Goal: Check status: Check status

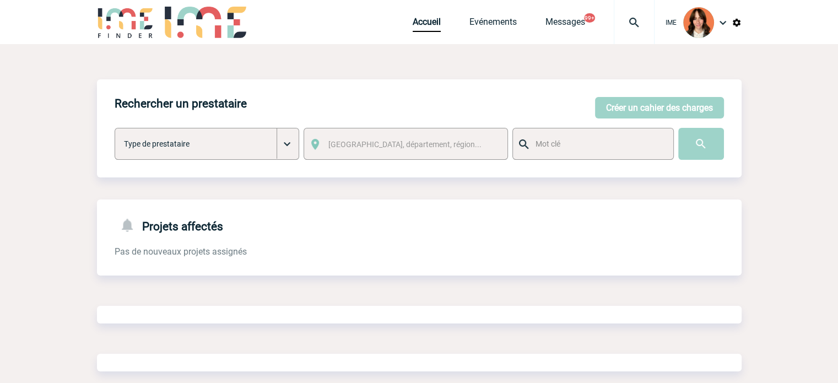
click at [645, 25] on img at bounding box center [634, 22] width 40 height 13
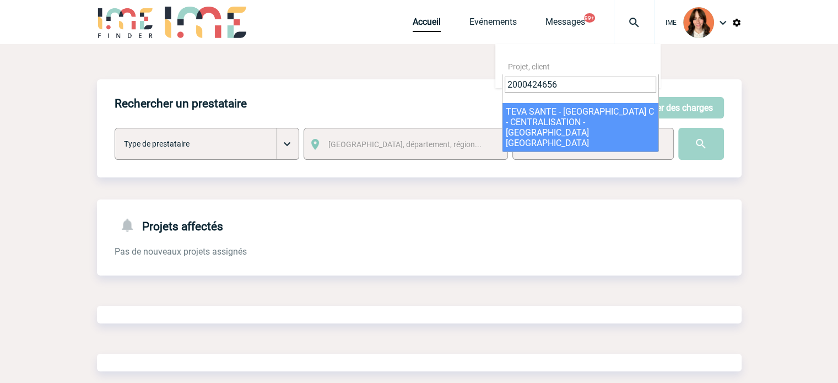
type input "2000424656"
select select "24157"
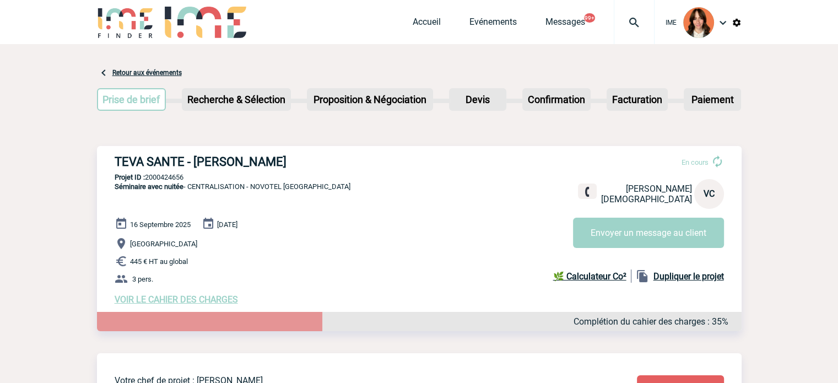
click at [640, 16] on img at bounding box center [634, 22] width 40 height 13
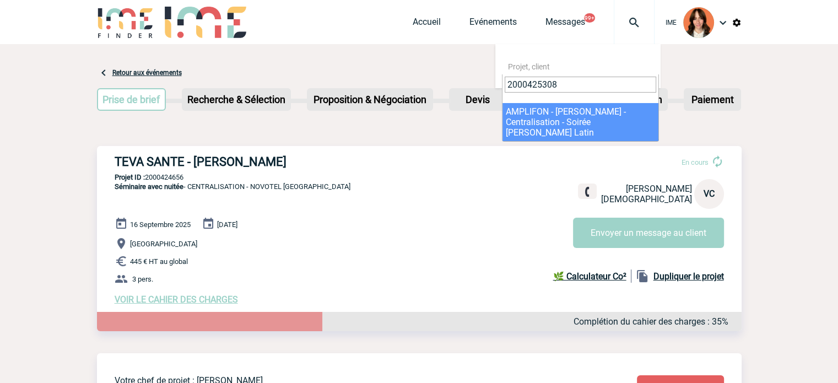
type input "2000425308"
select select "24809"
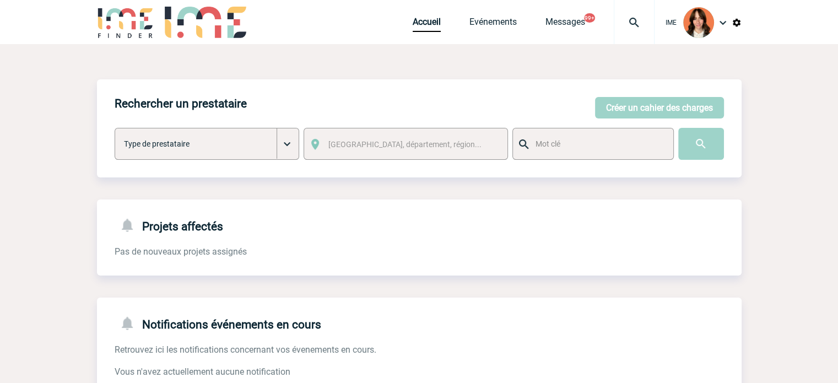
click at [630, 18] on img at bounding box center [634, 22] width 40 height 13
paste input "2000425308"
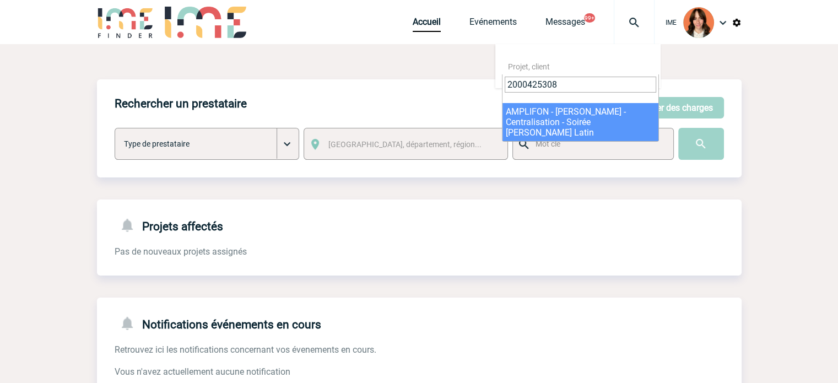
type input "2000425308"
select select "24809"
